Goal: Task Accomplishment & Management: Manage account settings

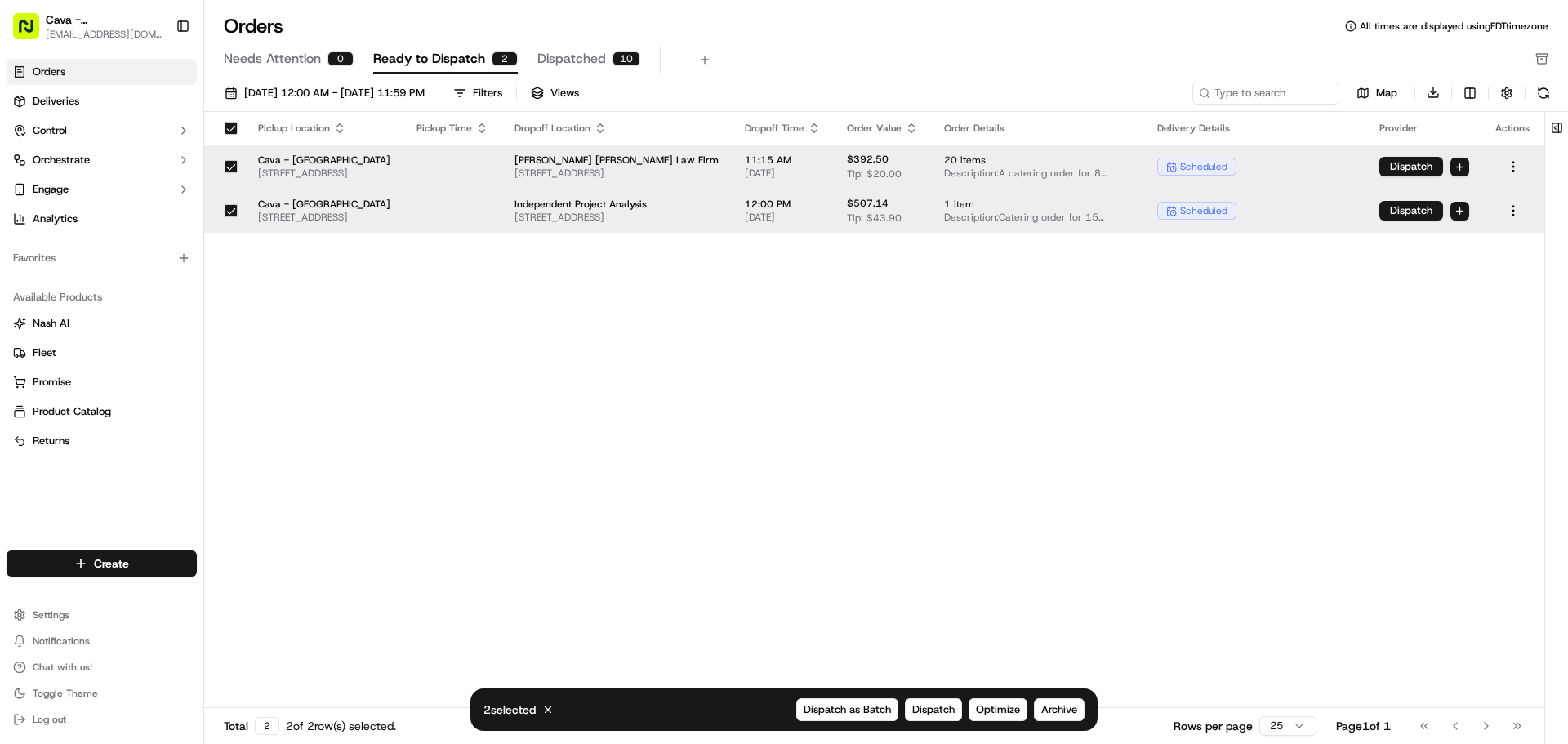
click at [598, 55] on span "Dispatched" at bounding box center [571, 58] width 69 height 19
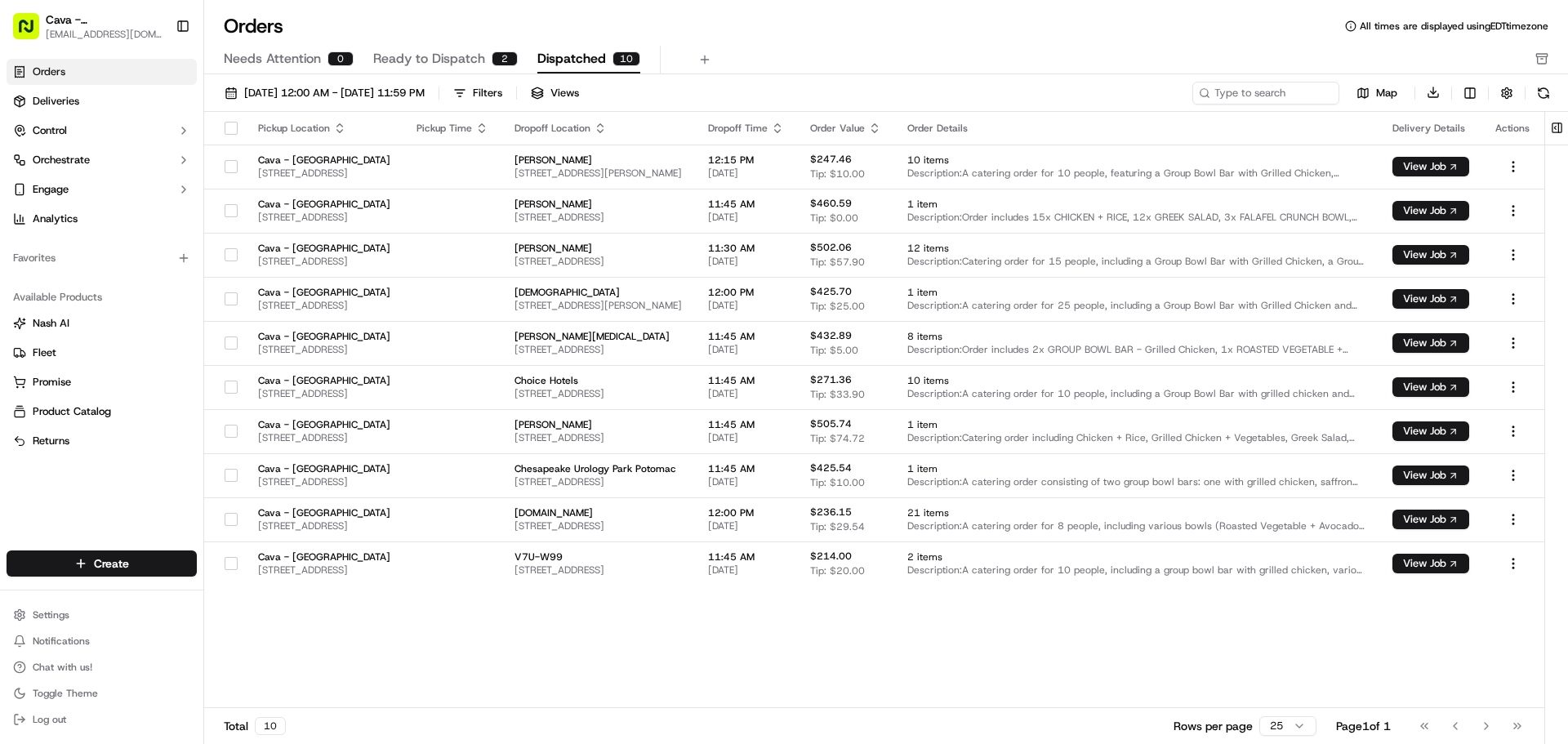
click at [427, 55] on span "Ready to Dispatch" at bounding box center [429, 58] width 112 height 19
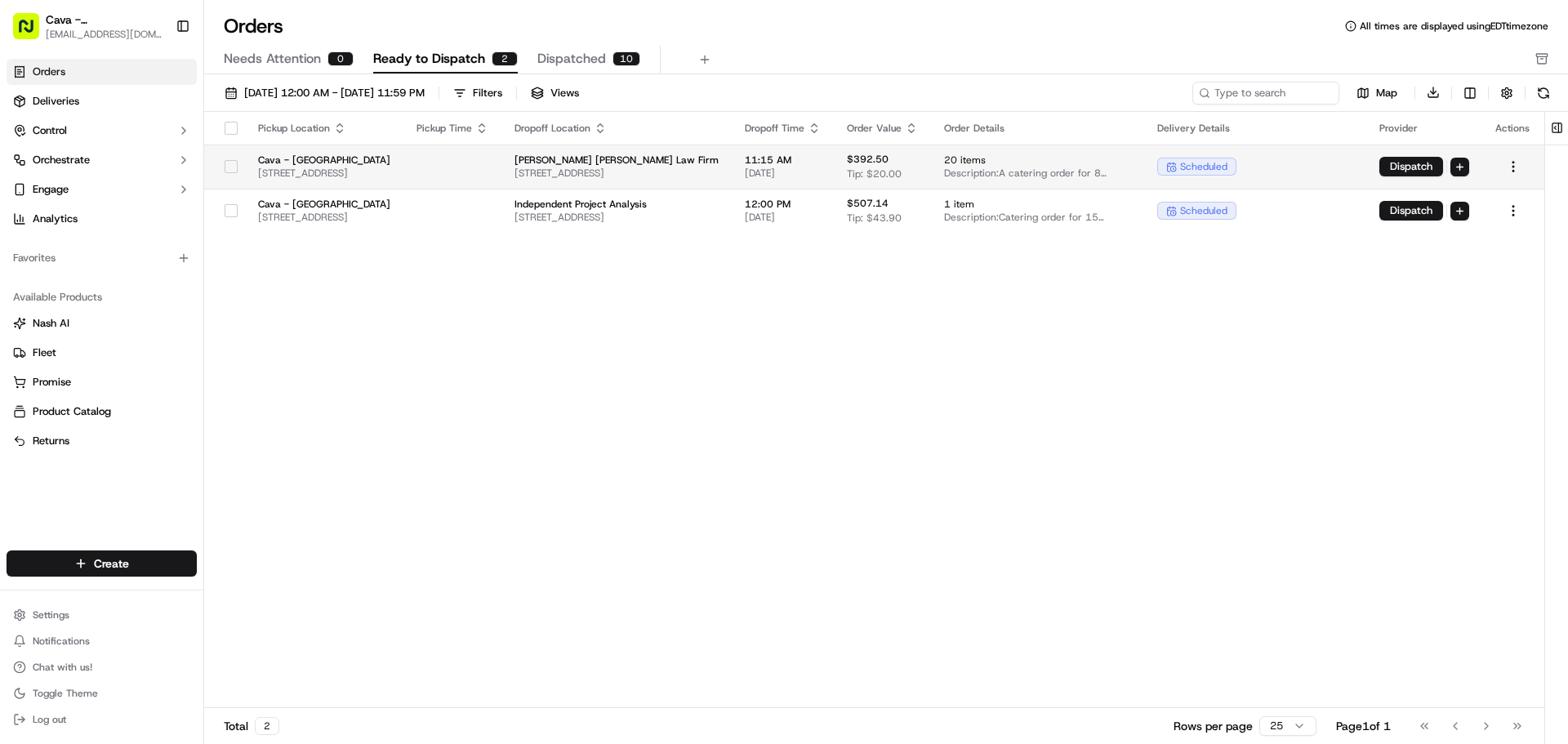
click at [215, 164] on td at bounding box center [224, 166] width 41 height 44
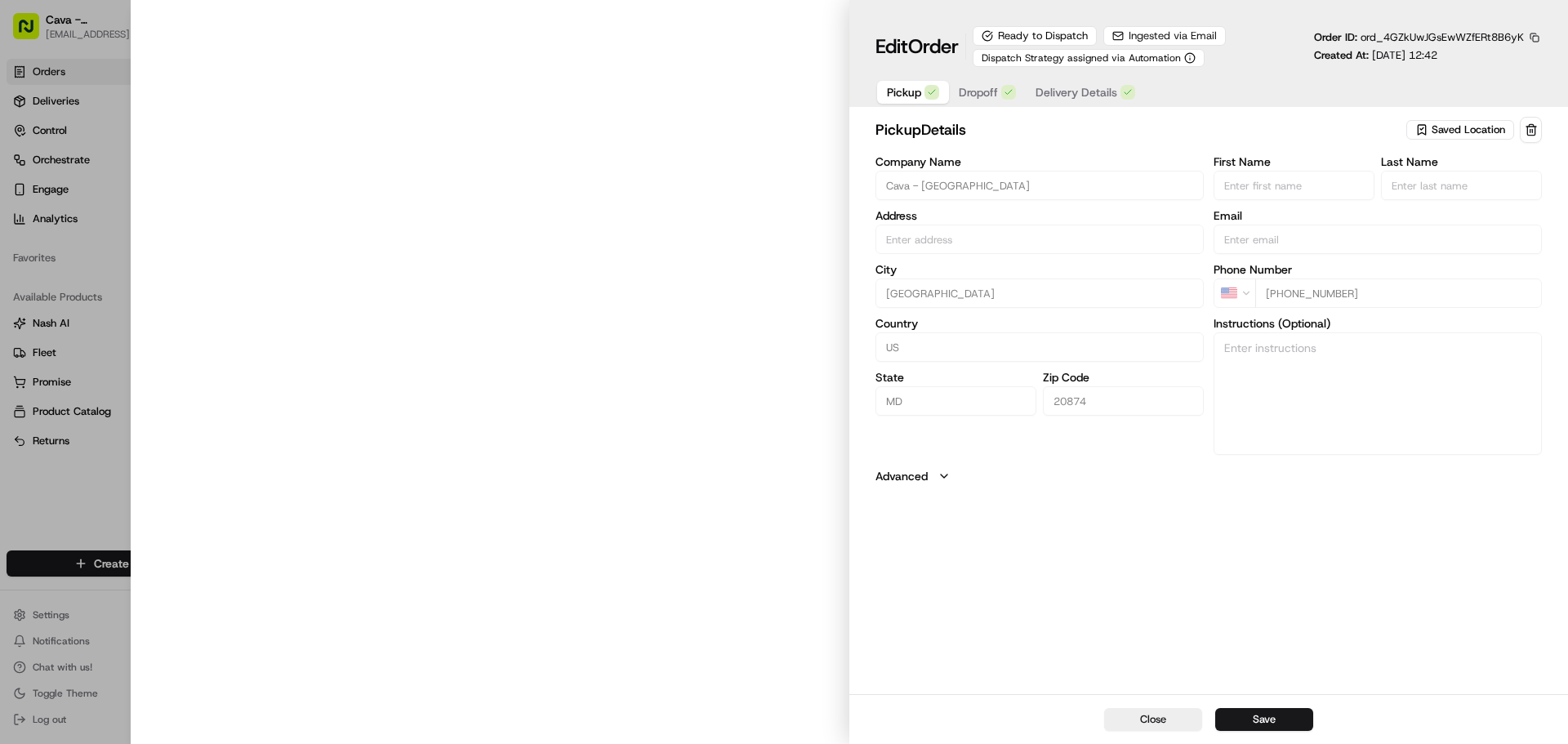
type input "[STREET_ADDRESS]"
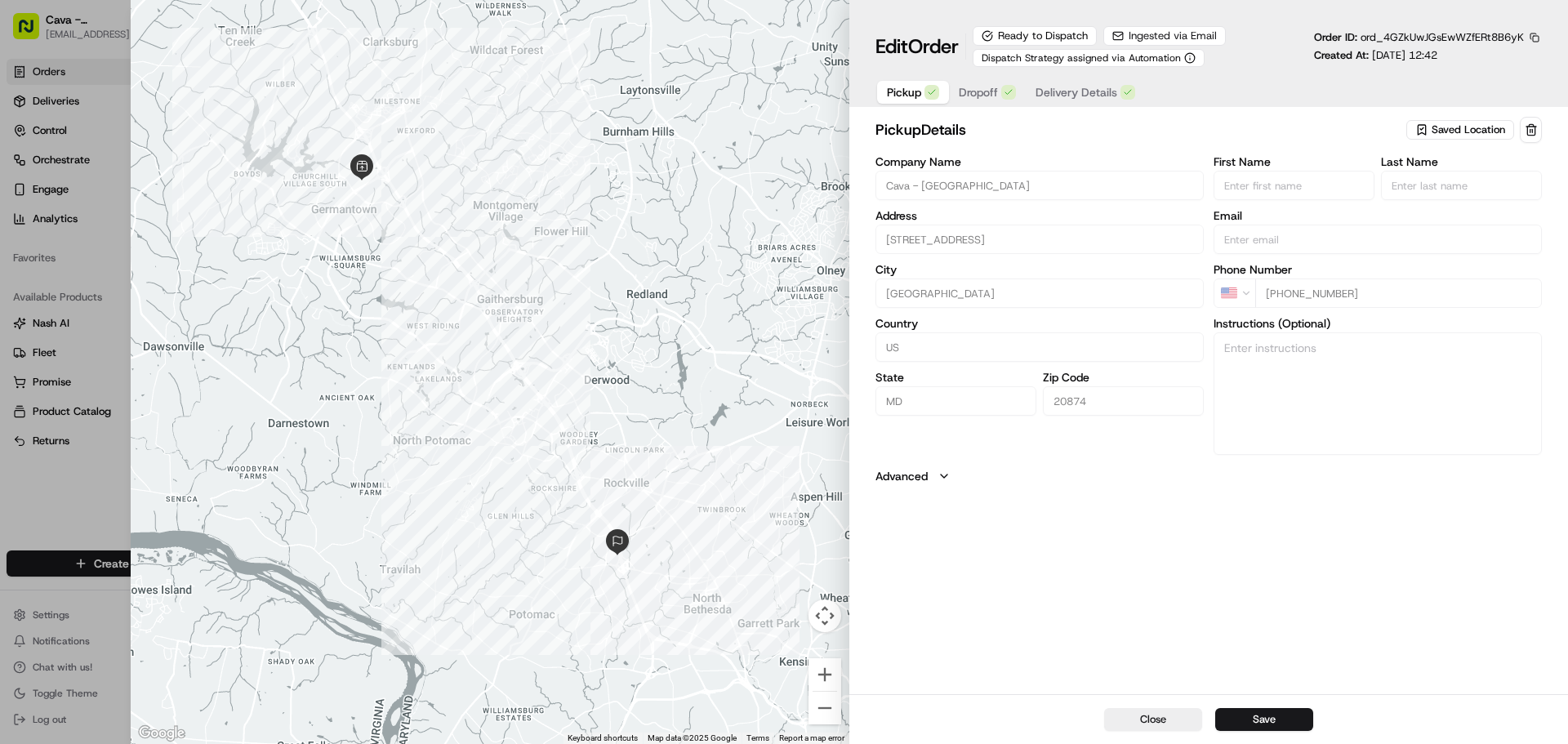
click at [91, 257] on div at bounding box center [784, 372] width 1568 height 744
type input "+1"
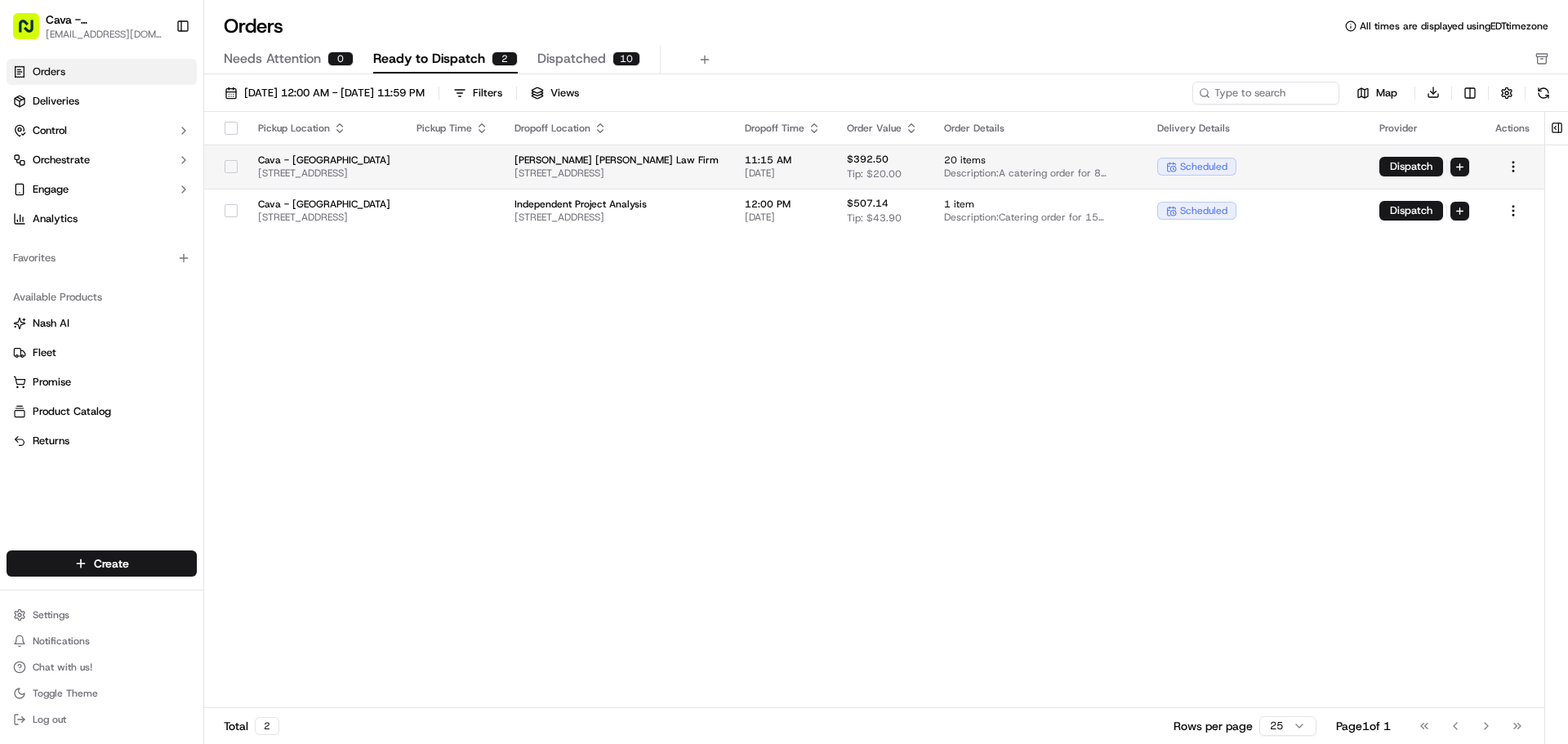
click at [225, 169] on button "button" at bounding box center [232, 167] width 13 height 13
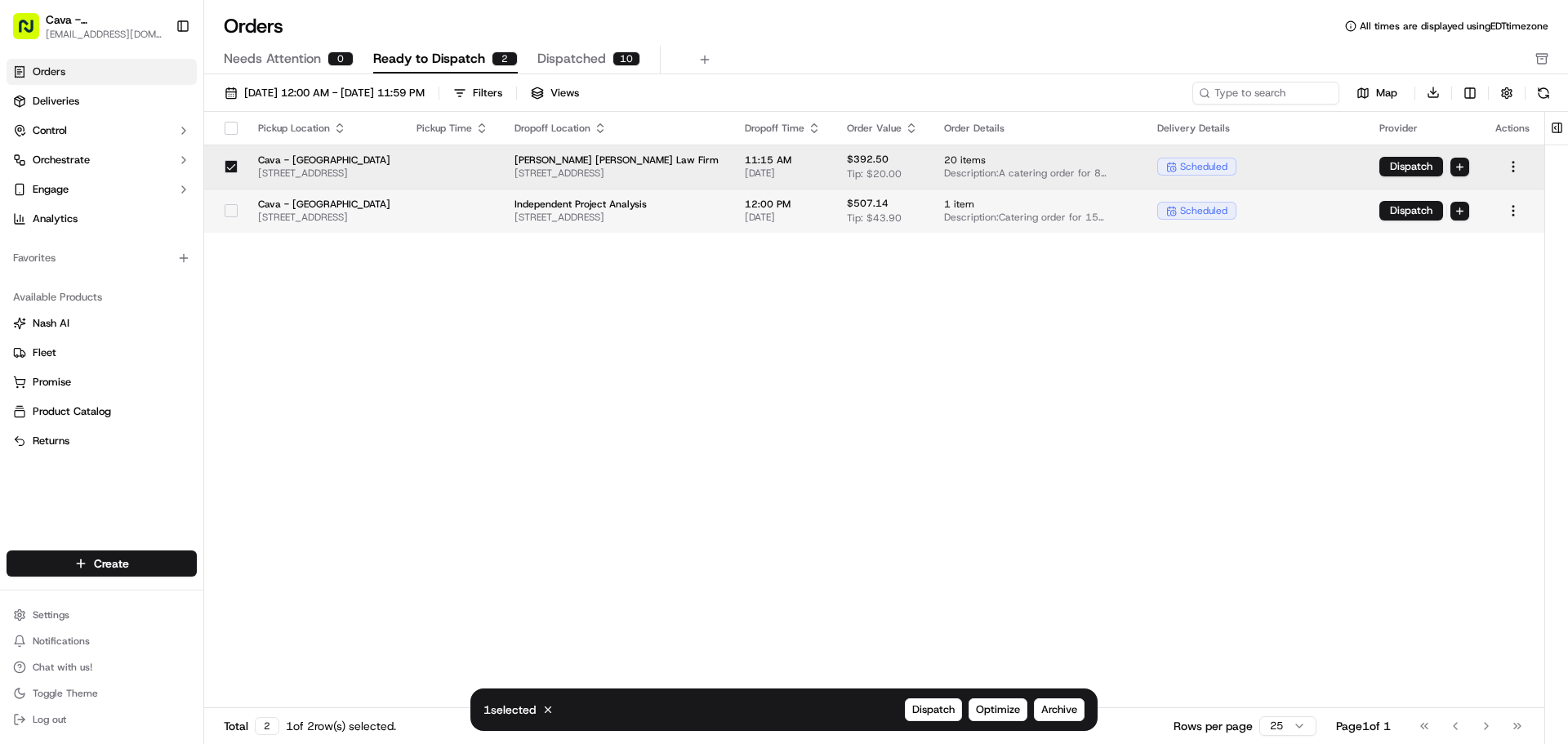
click at [225, 208] on button "button" at bounding box center [232, 211] width 13 height 13
click at [1075, 708] on span "Archive" at bounding box center [1059, 710] width 36 height 15
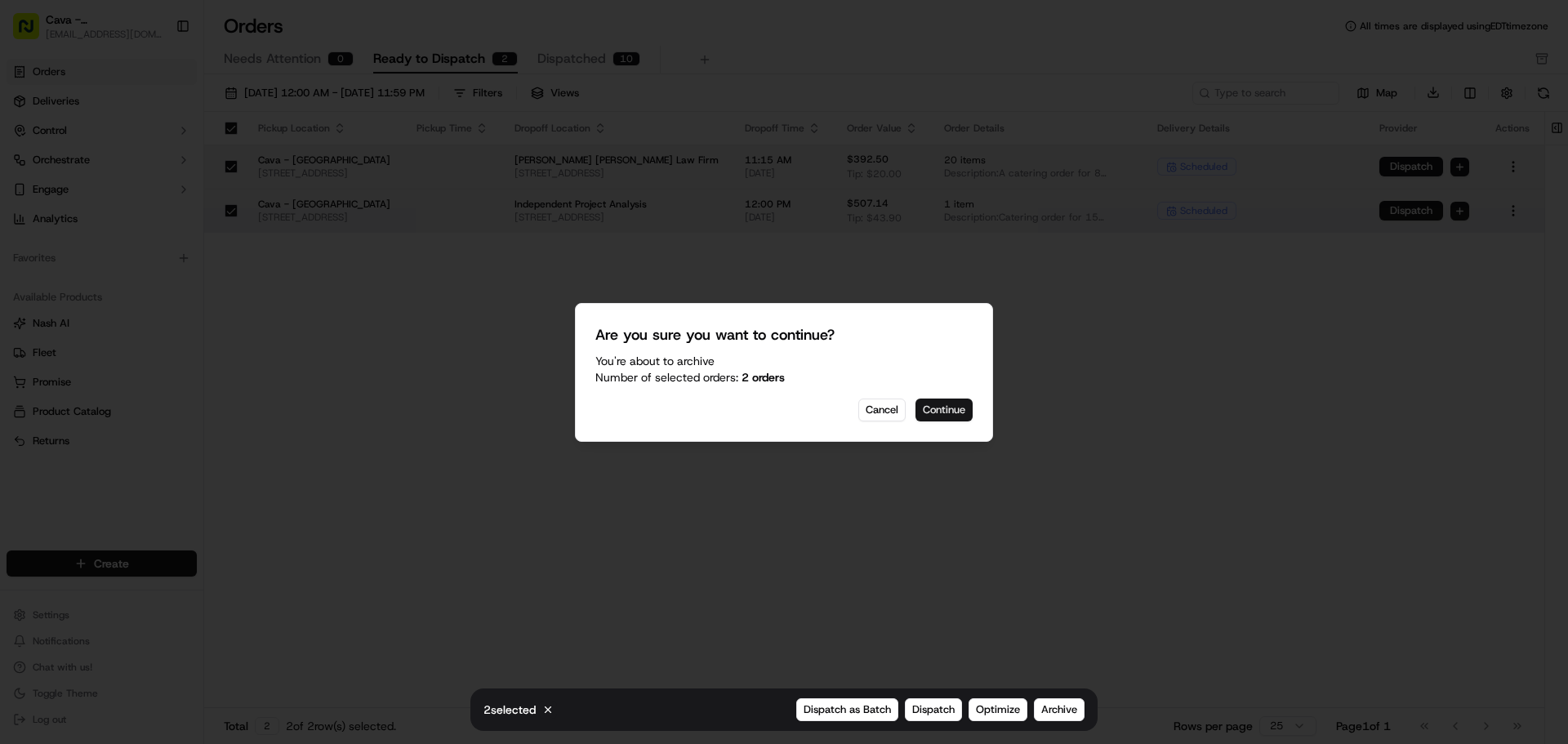
click at [927, 400] on button "Continue" at bounding box center [944, 409] width 57 height 23
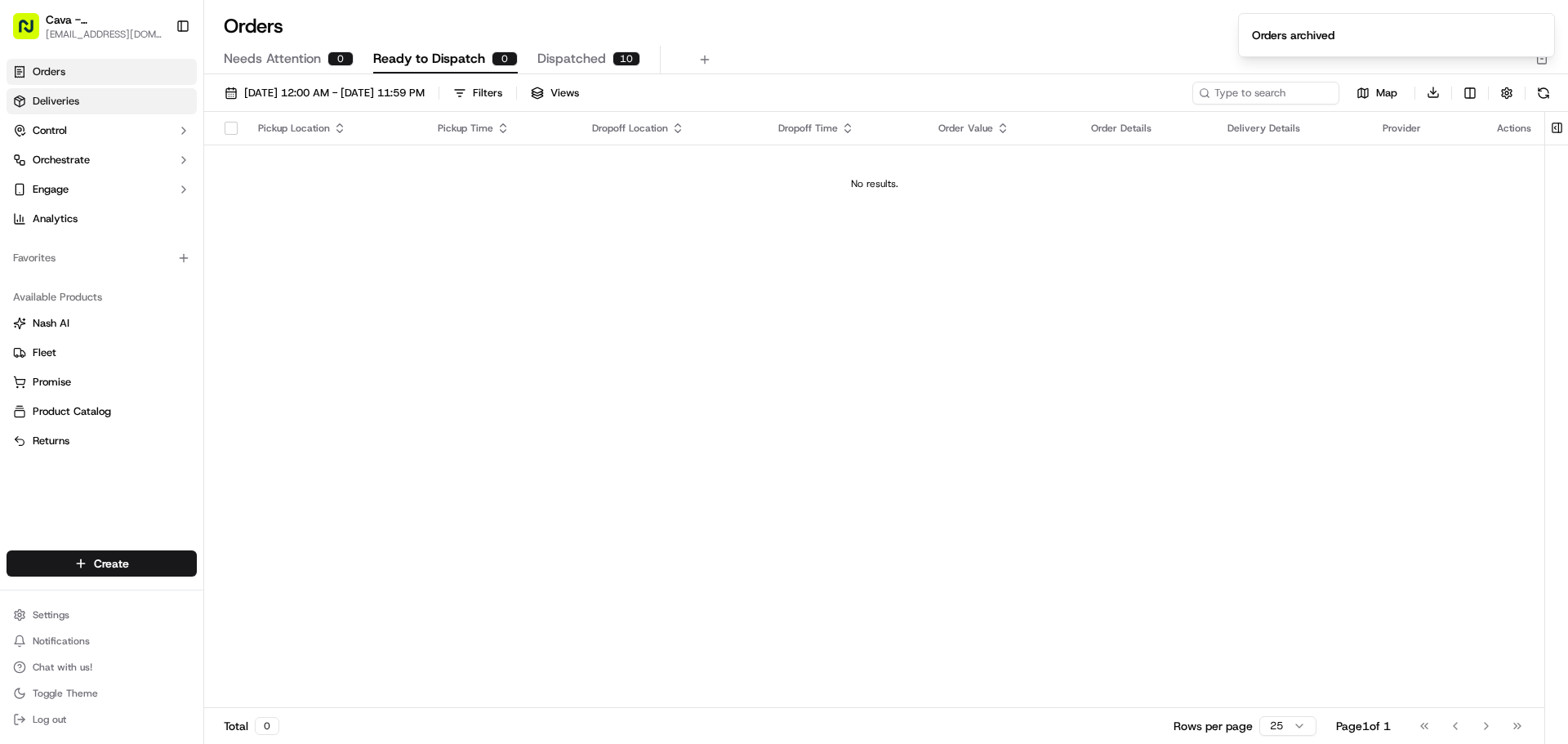
click at [119, 107] on link "Deliveries" at bounding box center [102, 101] width 190 height 26
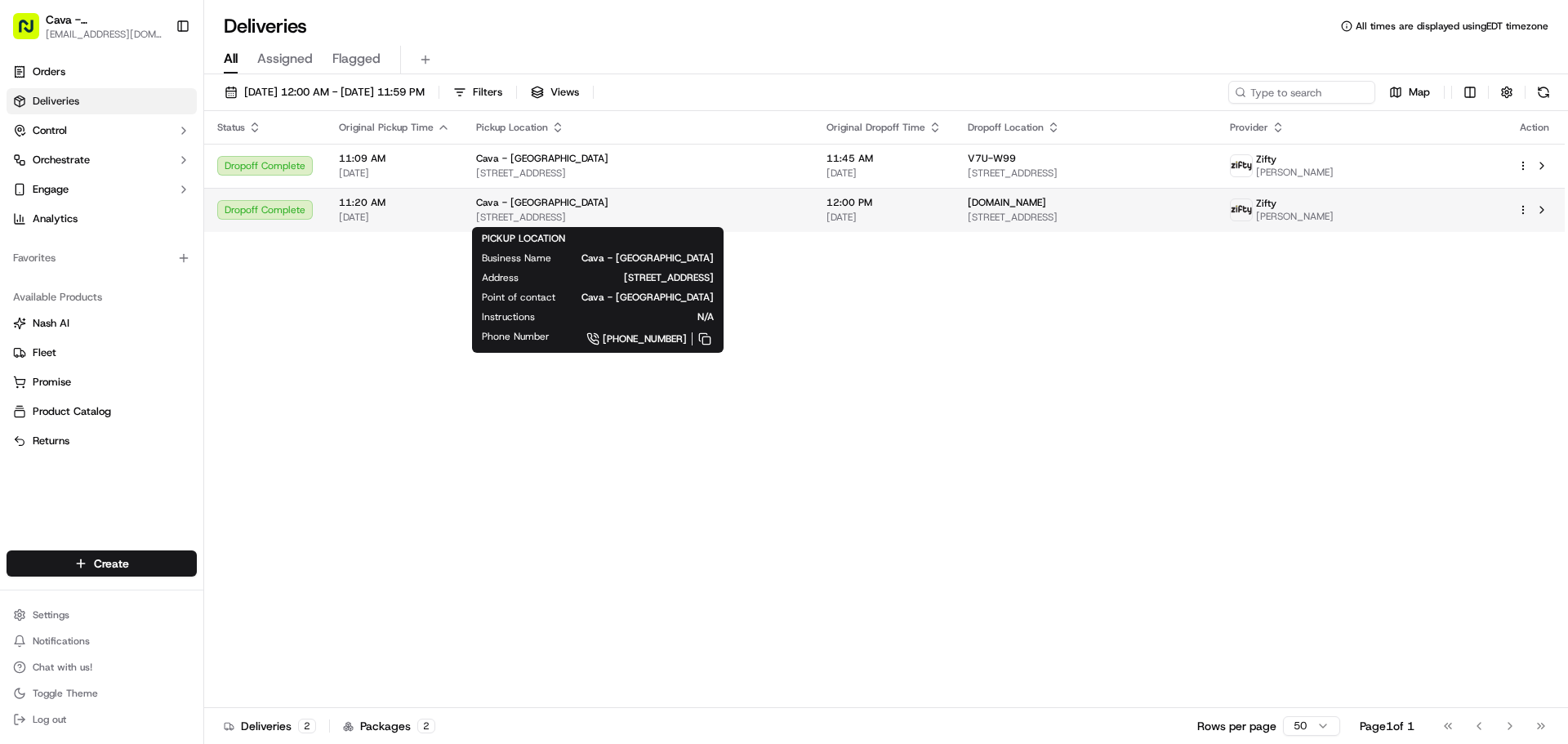
click at [618, 211] on span "[STREET_ADDRESS]" at bounding box center [638, 217] width 324 height 13
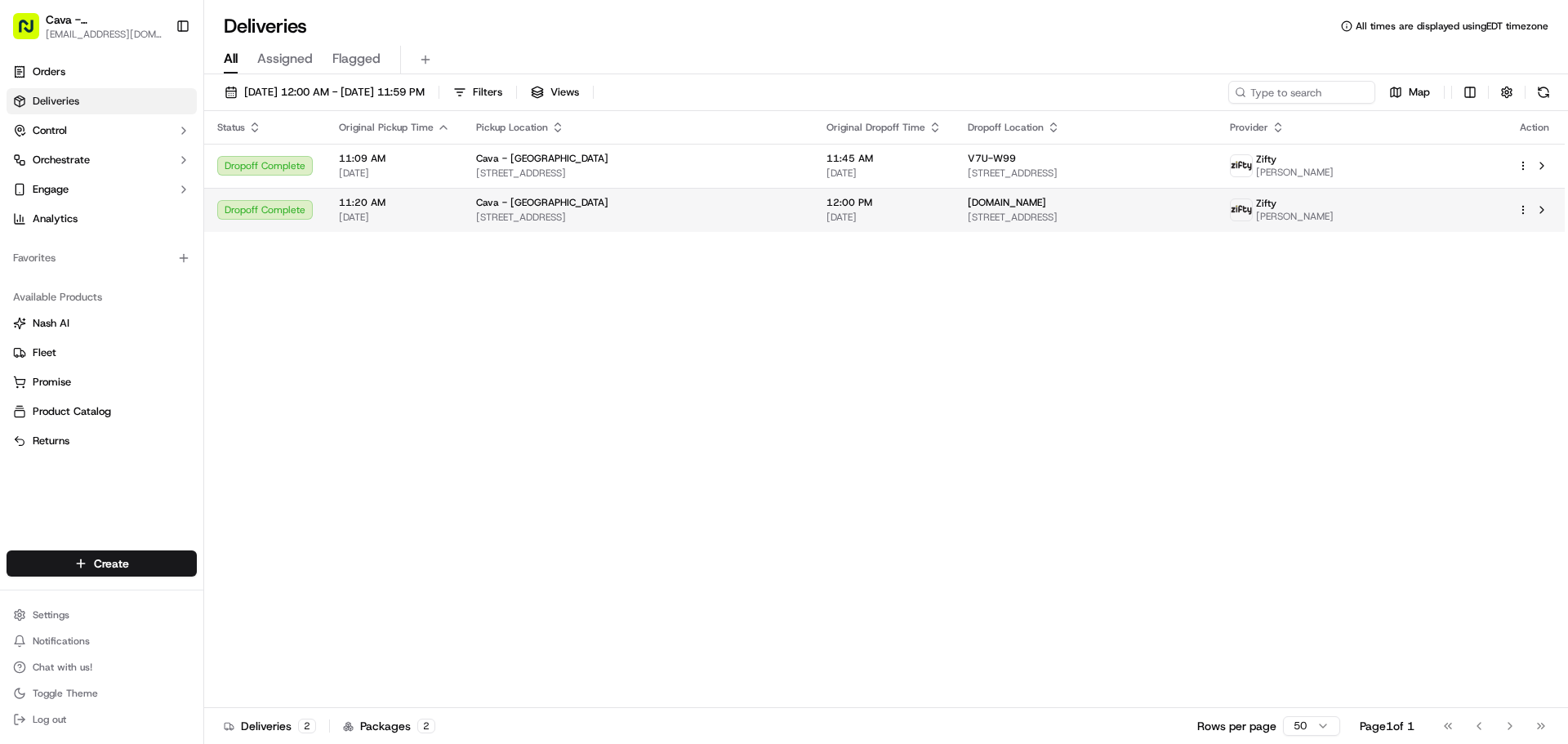
click at [955, 210] on td "AstraZeneca.com 9737 Washingtonian Blvd, Gaithersburg, MD 20878, USA" at bounding box center [1086, 210] width 262 height 44
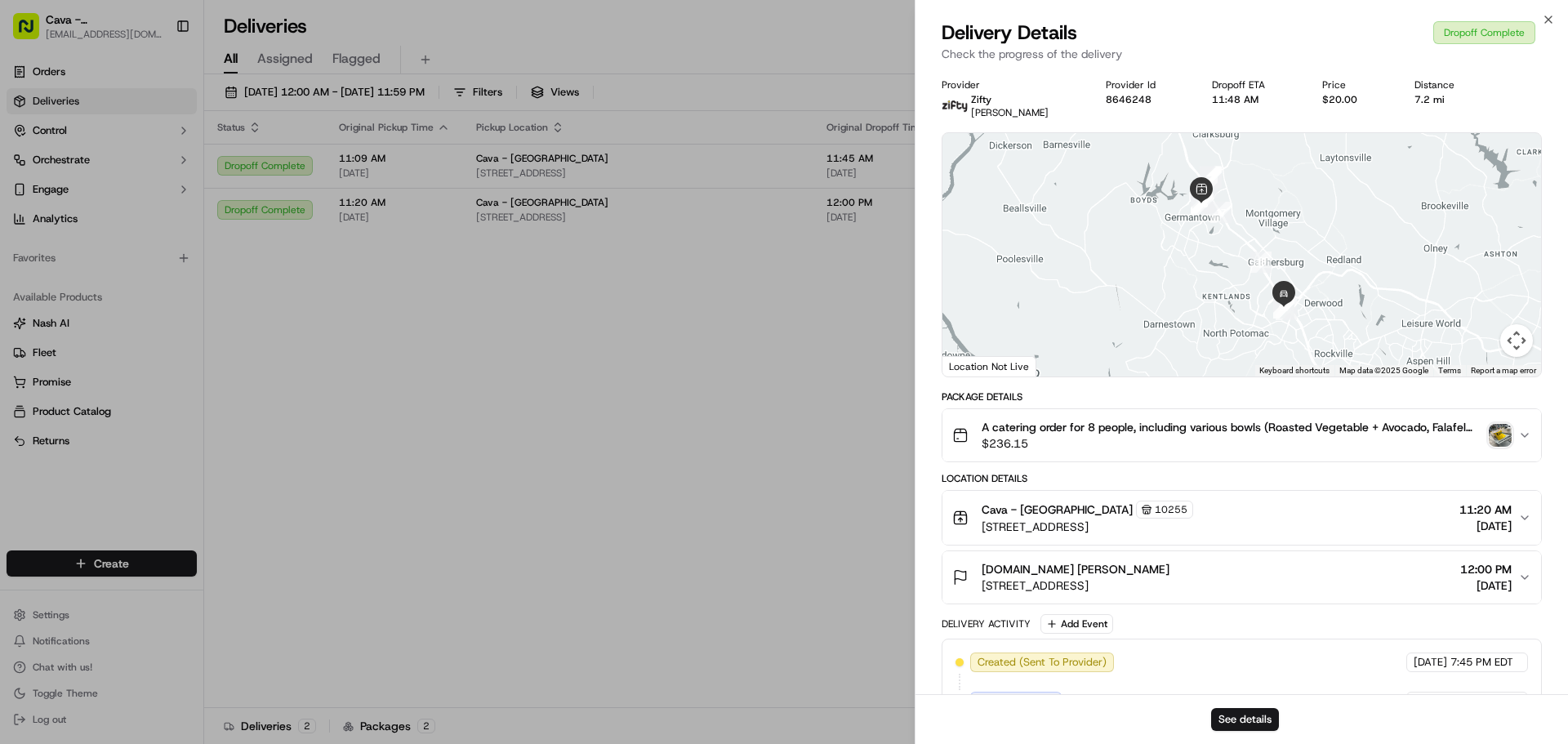
click at [1060, 580] on span "[STREET_ADDRESS]" at bounding box center [1076, 585] width 188 height 16
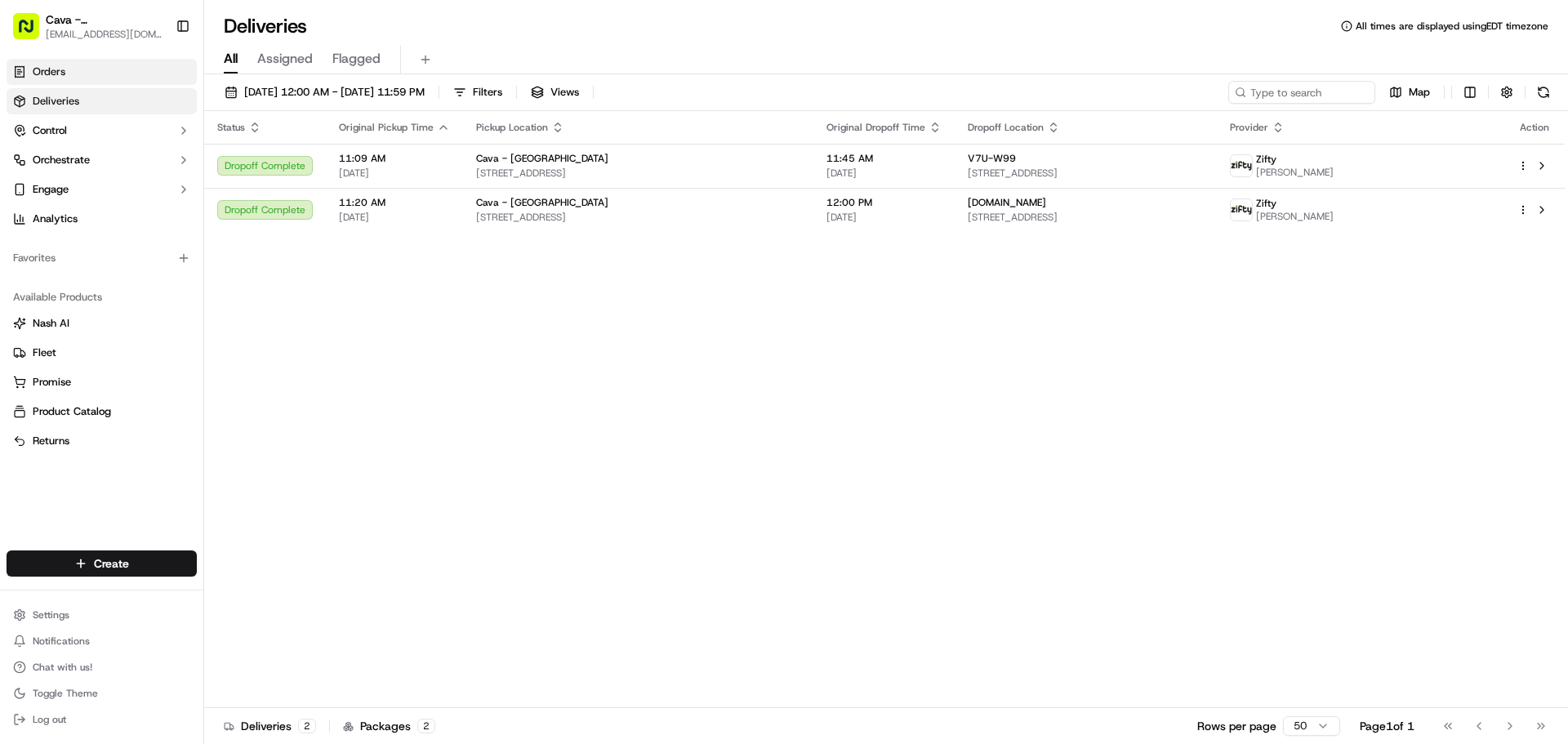
click at [103, 67] on link "Orders" at bounding box center [102, 71] width 190 height 26
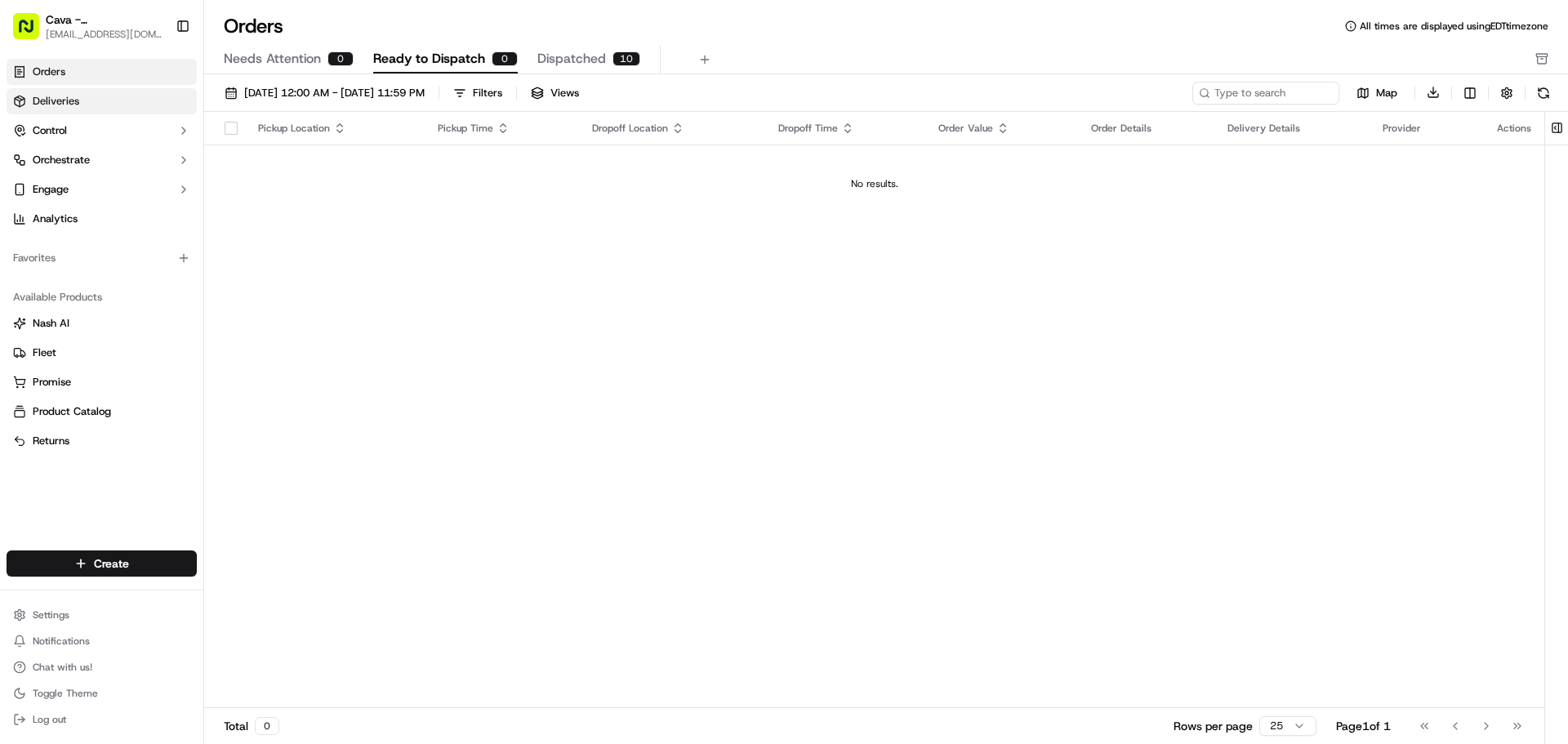
click at [95, 101] on link "Deliveries" at bounding box center [102, 101] width 190 height 26
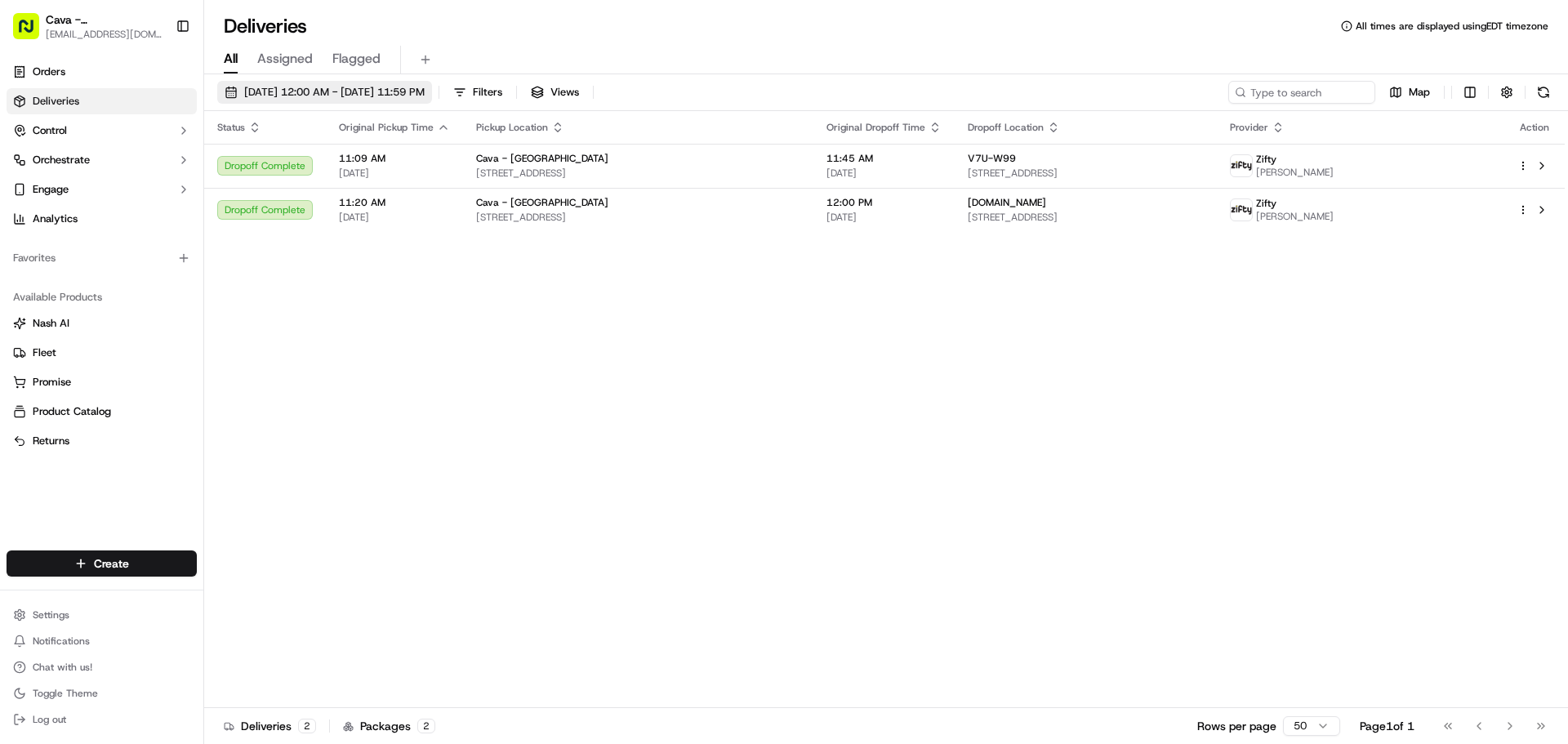
click at [312, 92] on span "09/16/2025 12:00 AM - 09/16/2025 11:59 PM" at bounding box center [334, 92] width 180 height 15
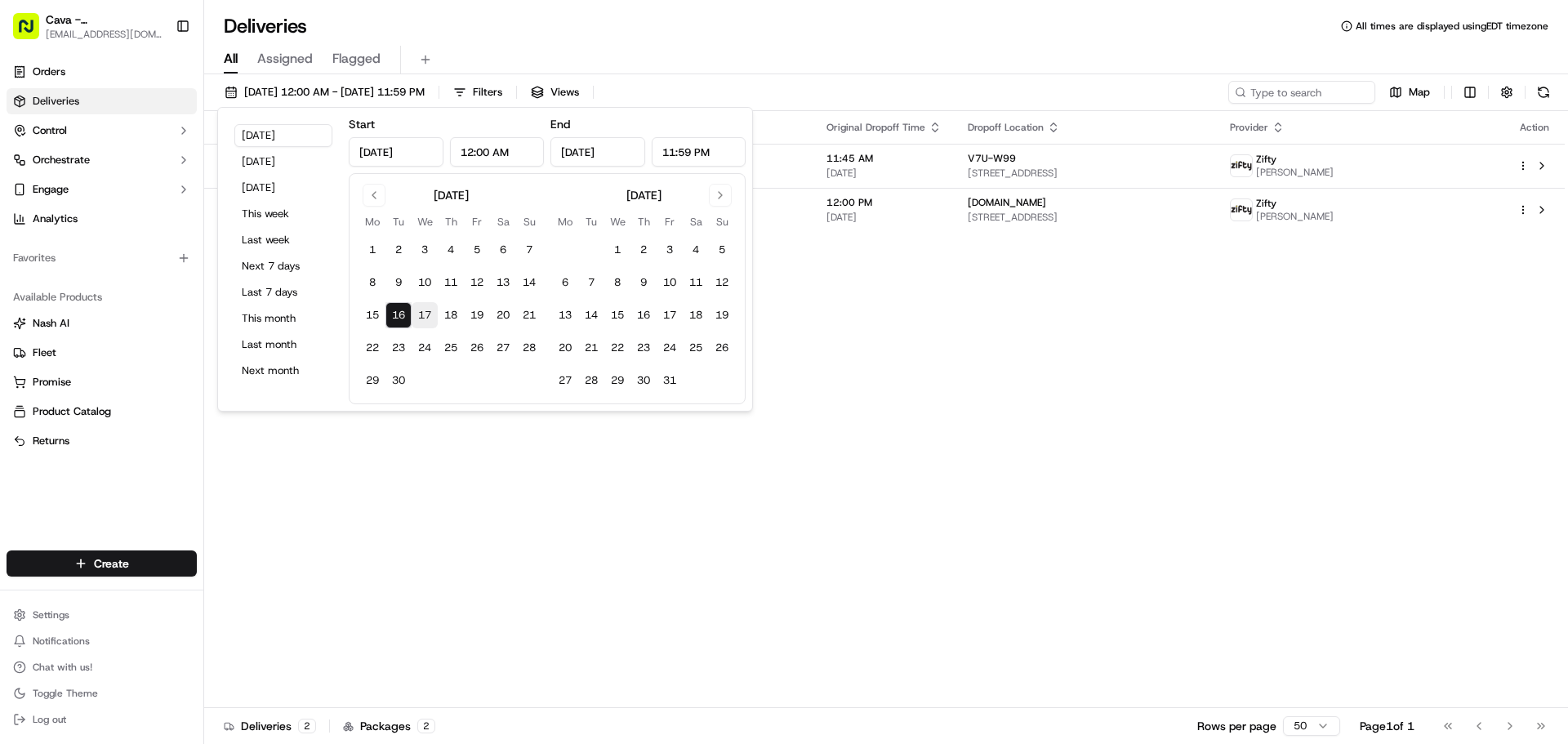
click at [432, 319] on button "17" at bounding box center [425, 315] width 26 height 26
type input "Sep 17, 2025"
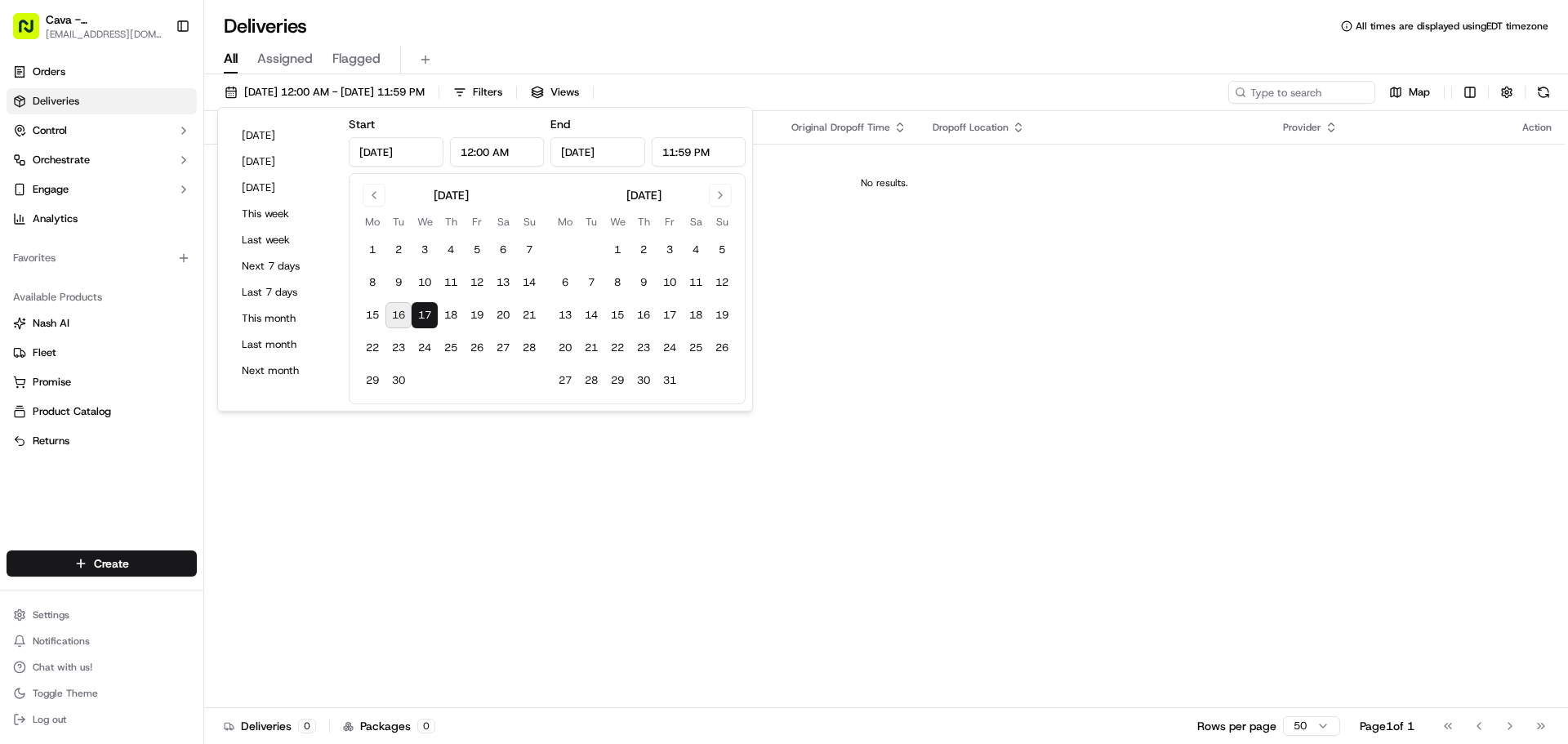
click at [383, 528] on div "Status Original Pickup Time Pickup Location Original Dropoff Time Dropoff Locat…" at bounding box center [884, 409] width 1361 height 597
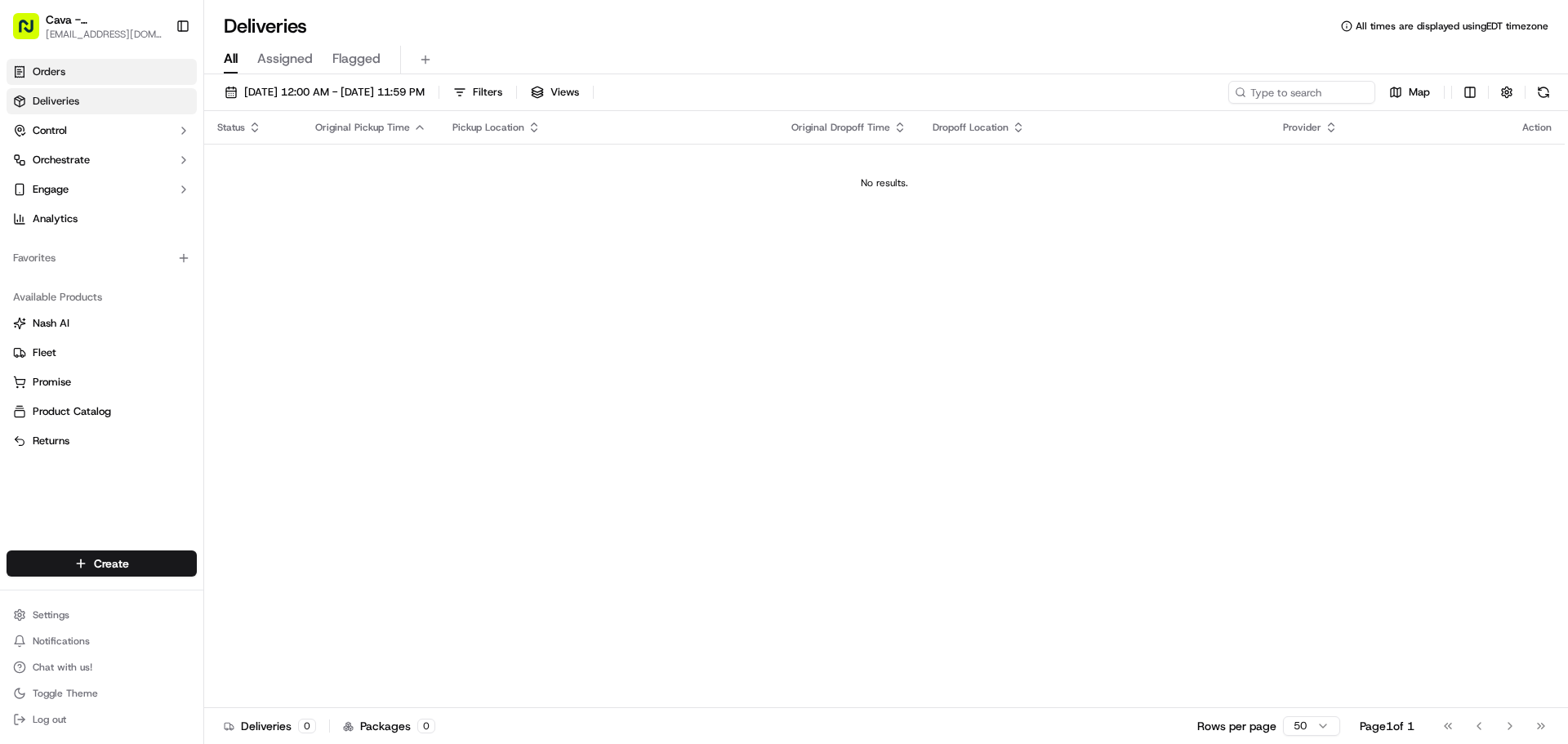
click at [83, 84] on link "Orders" at bounding box center [102, 71] width 190 height 26
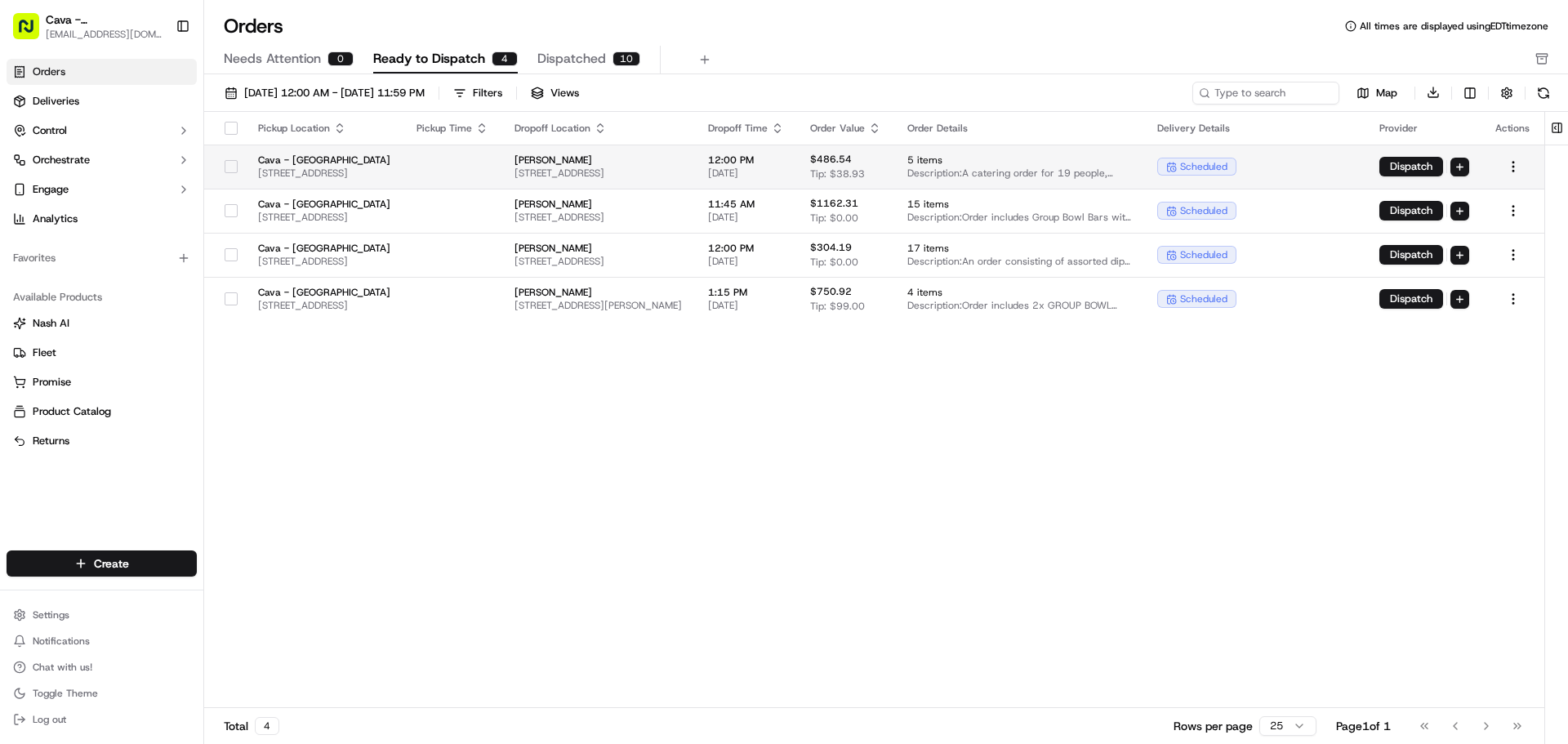
click at [229, 167] on button "button" at bounding box center [232, 167] width 13 height 13
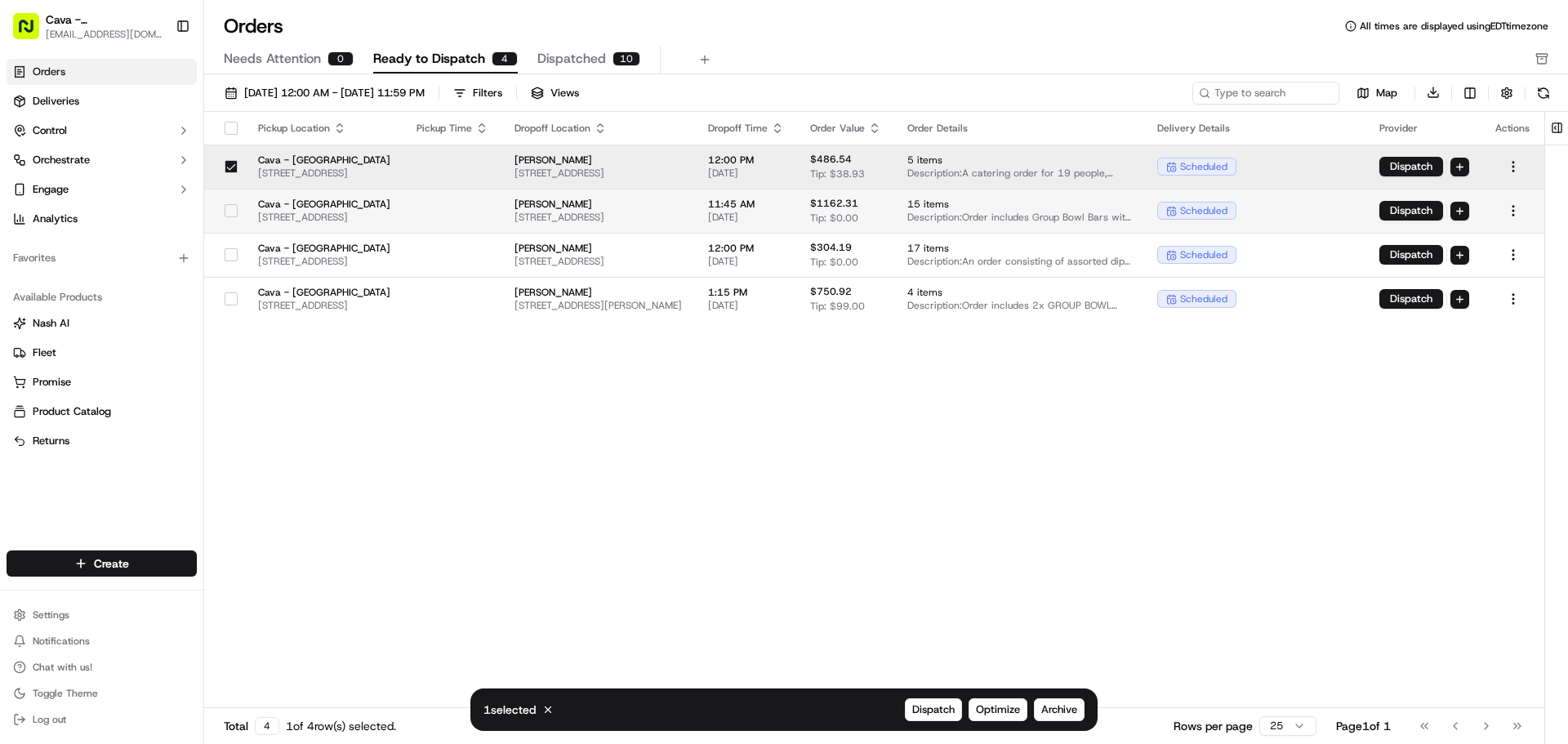
click at [225, 213] on button "button" at bounding box center [232, 211] width 13 height 13
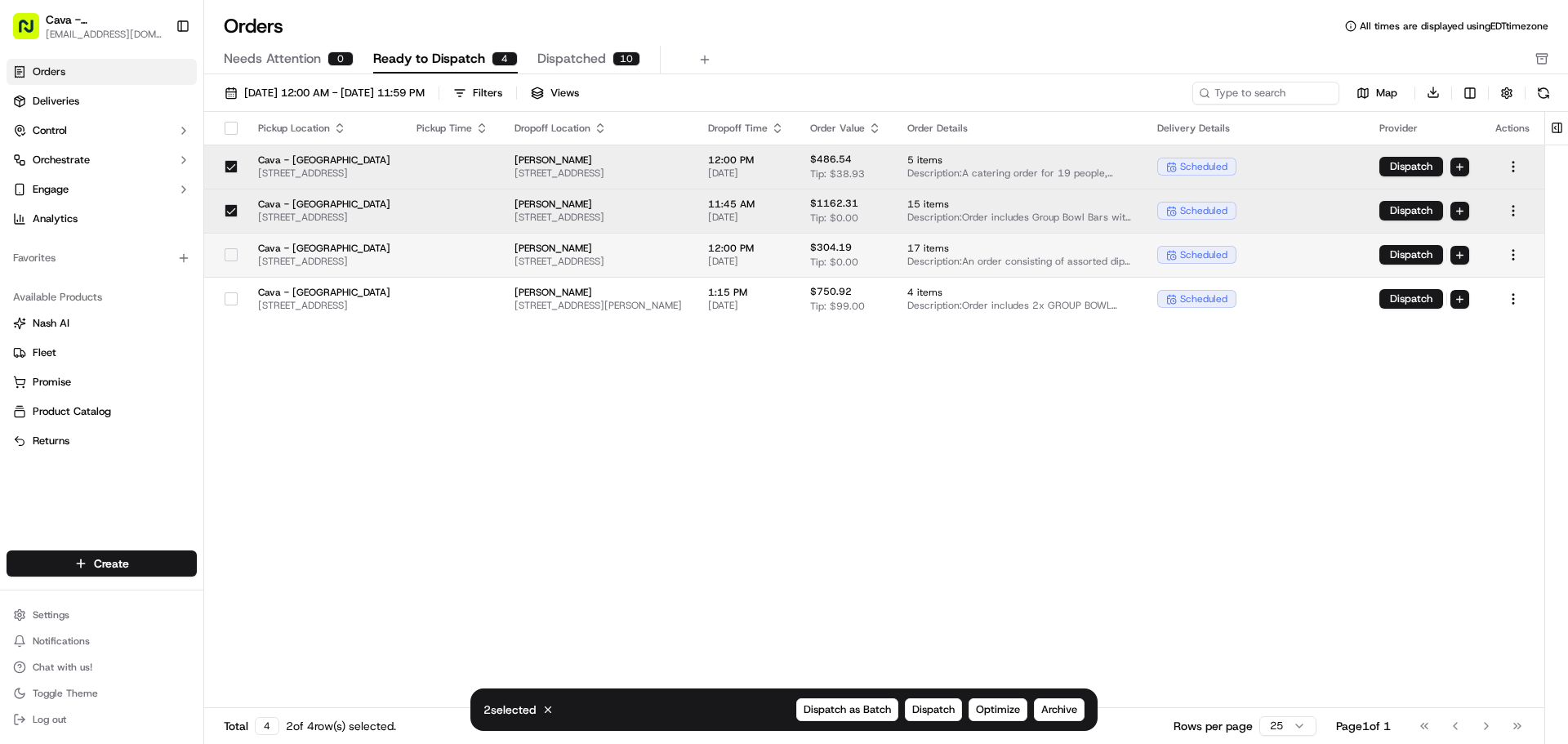
click at [225, 252] on button "button" at bounding box center [232, 255] width 13 height 13
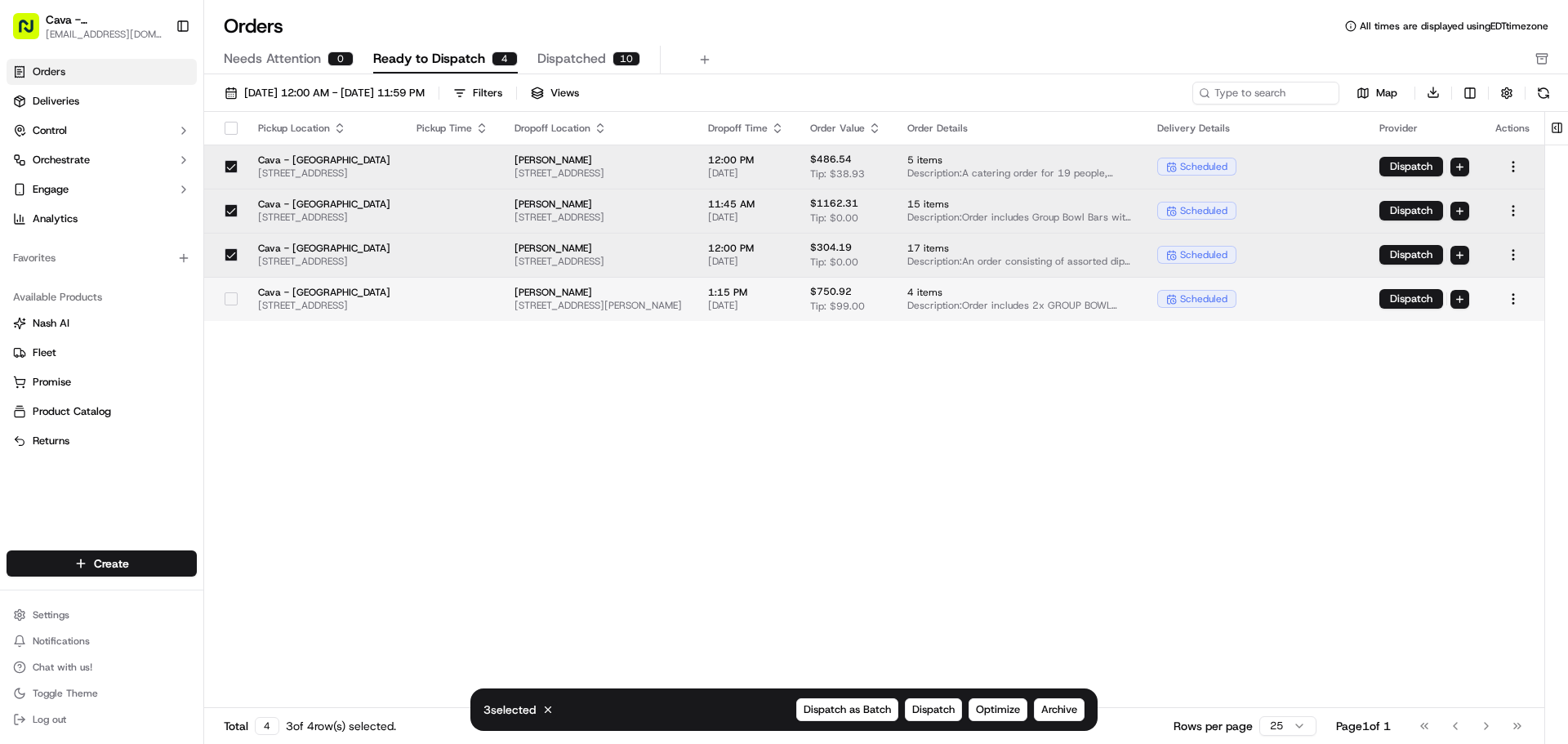
click at [225, 298] on button "button" at bounding box center [232, 299] width 13 height 13
click at [1055, 705] on span "Archive" at bounding box center [1059, 710] width 36 height 15
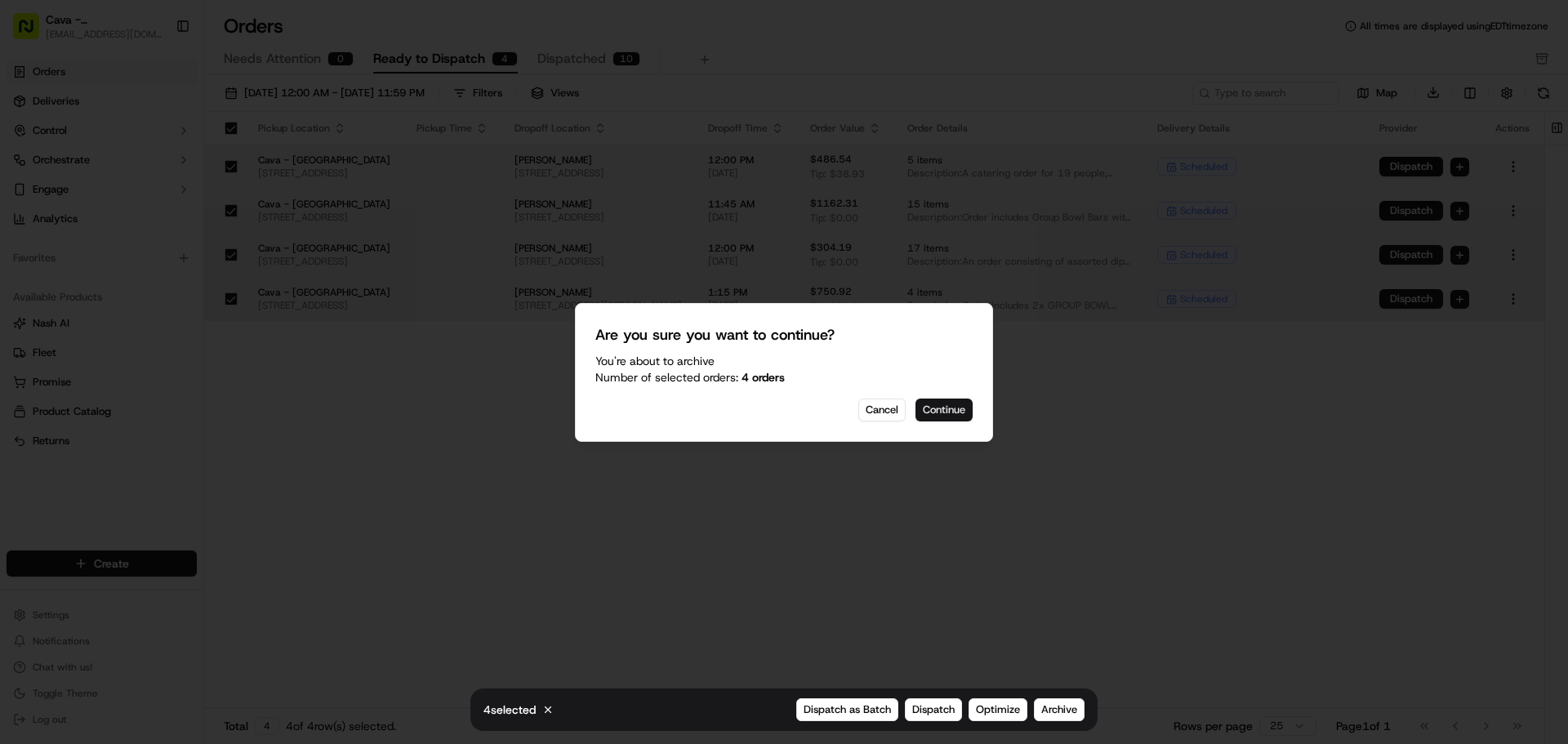
click at [934, 405] on button "Continue" at bounding box center [944, 409] width 57 height 23
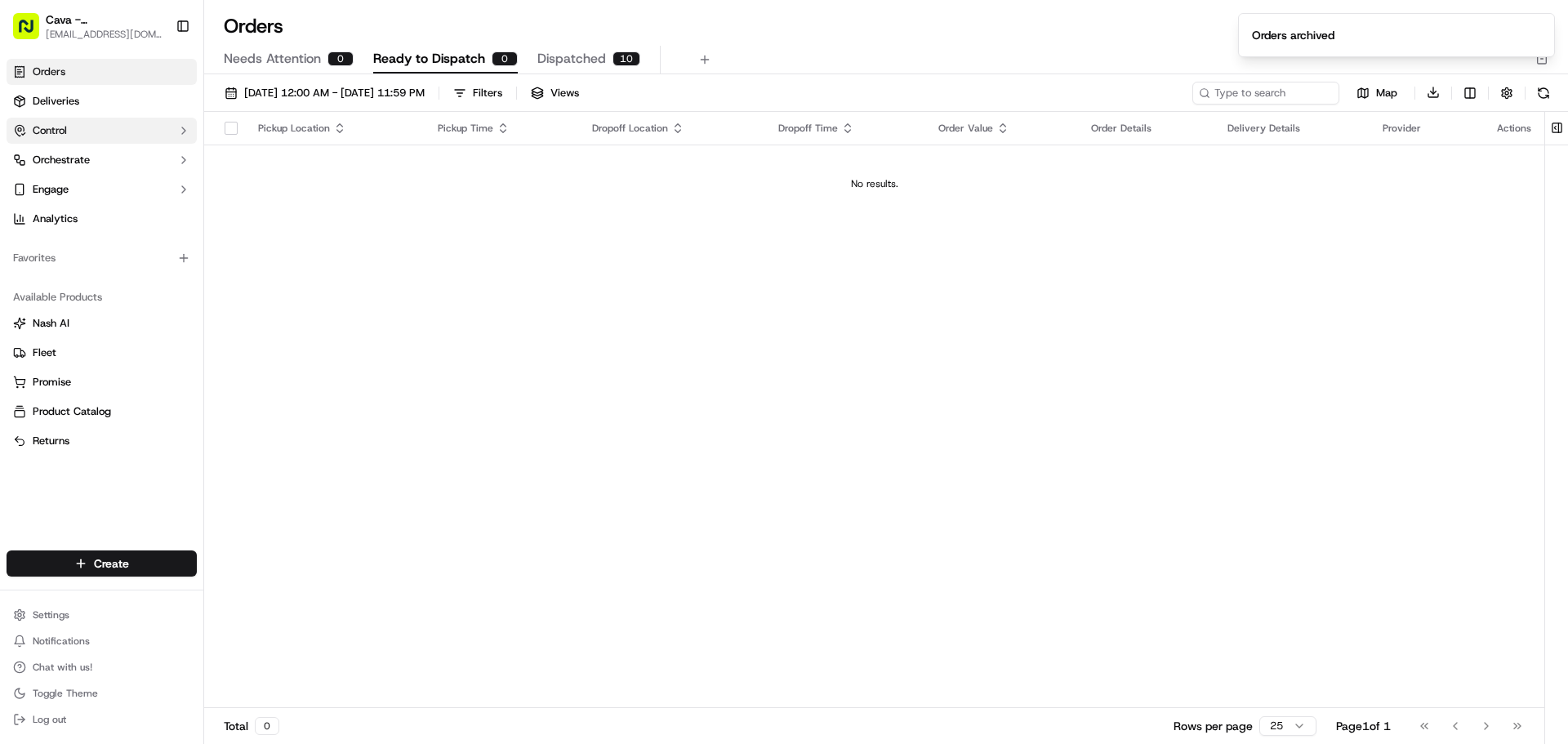
click at [150, 119] on button "Control" at bounding box center [102, 130] width 190 height 26
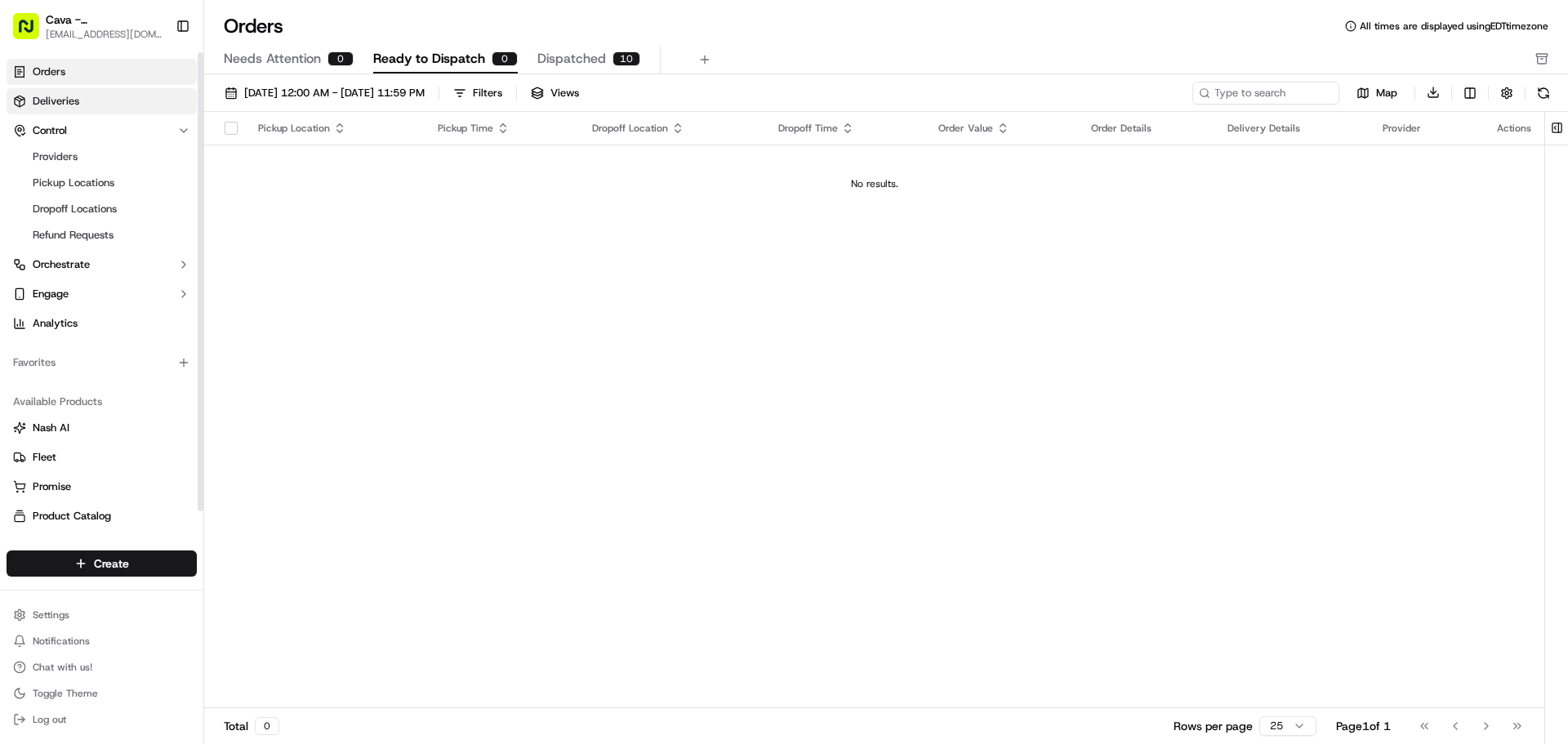
click at [148, 104] on link "Deliveries" at bounding box center [102, 101] width 190 height 26
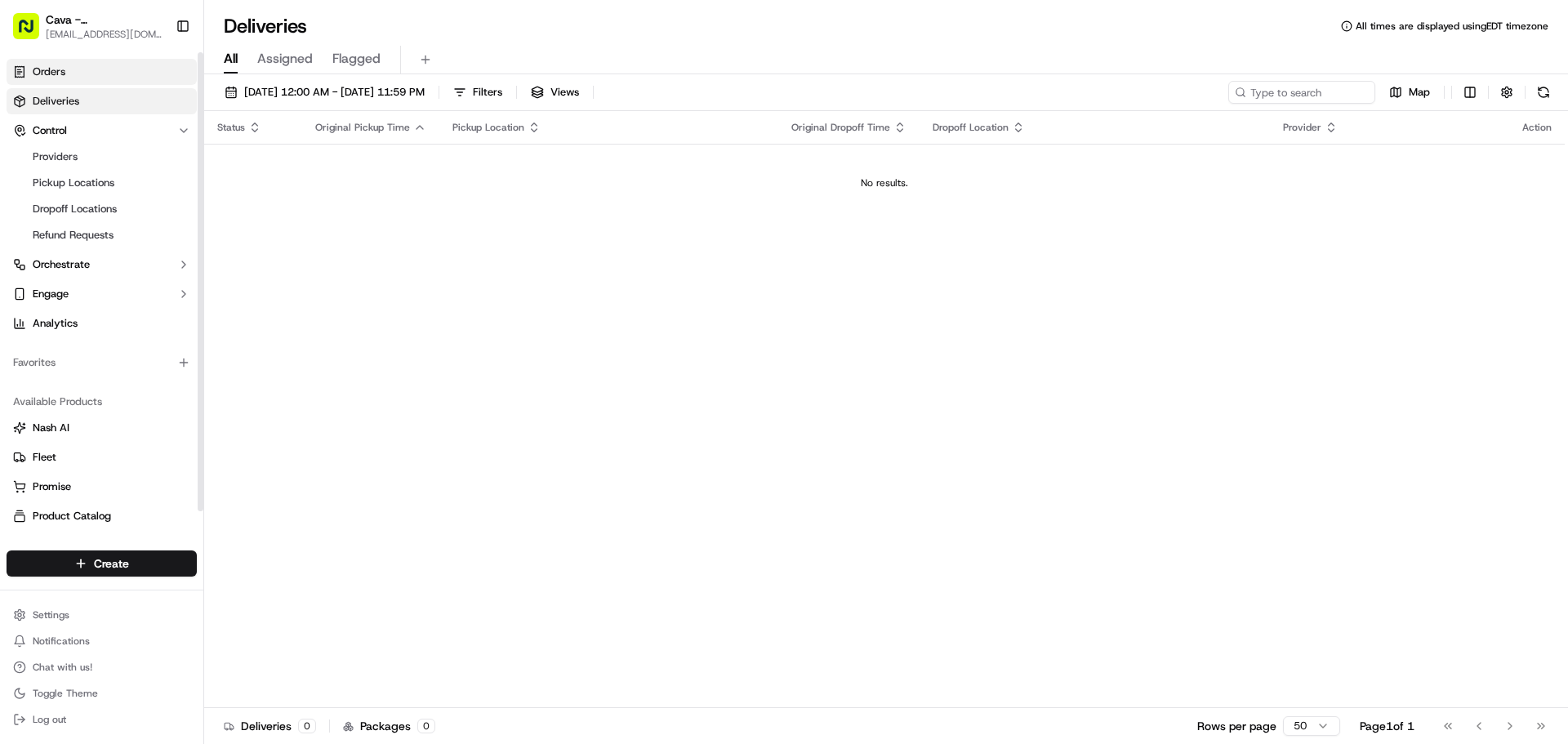
click at [146, 72] on link "Orders" at bounding box center [102, 71] width 190 height 26
